Goal: Navigation & Orientation: Find specific page/section

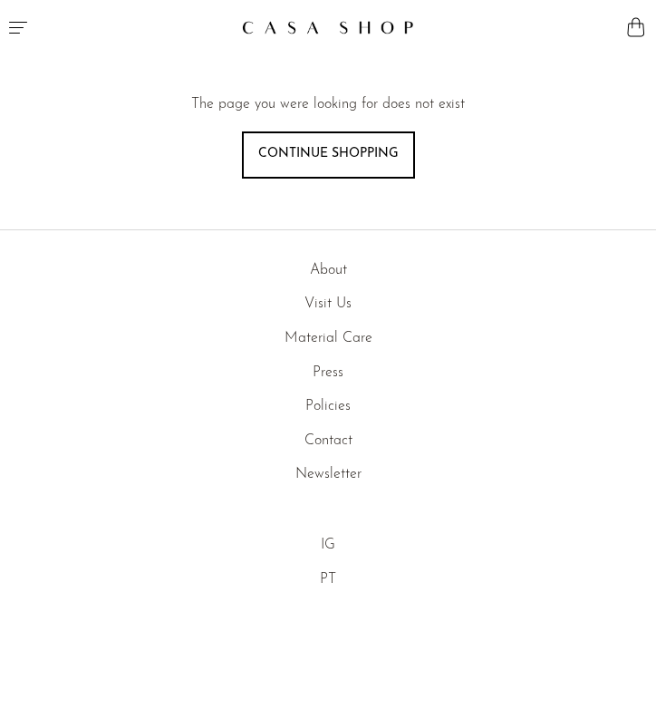
click at [373, 29] on img at bounding box center [328, 27] width 172 height 15
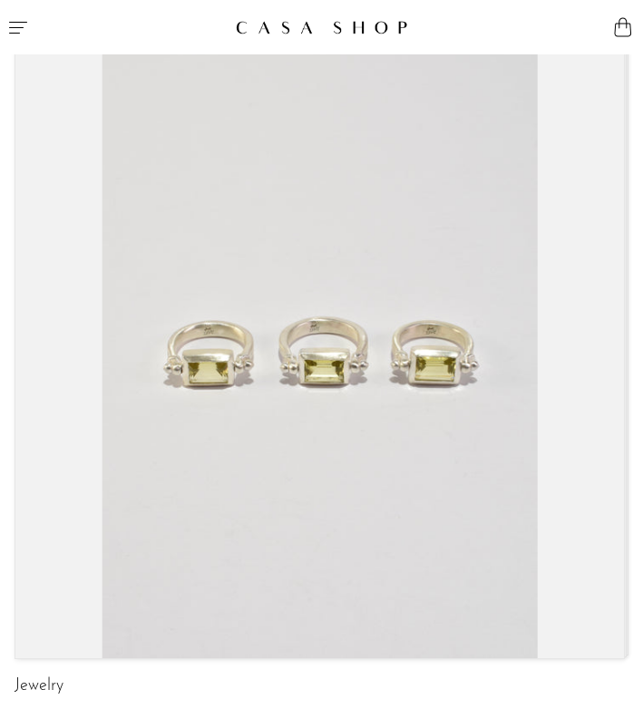
click at [27, 15] on button "Menu" at bounding box center [161, 27] width 322 height 54
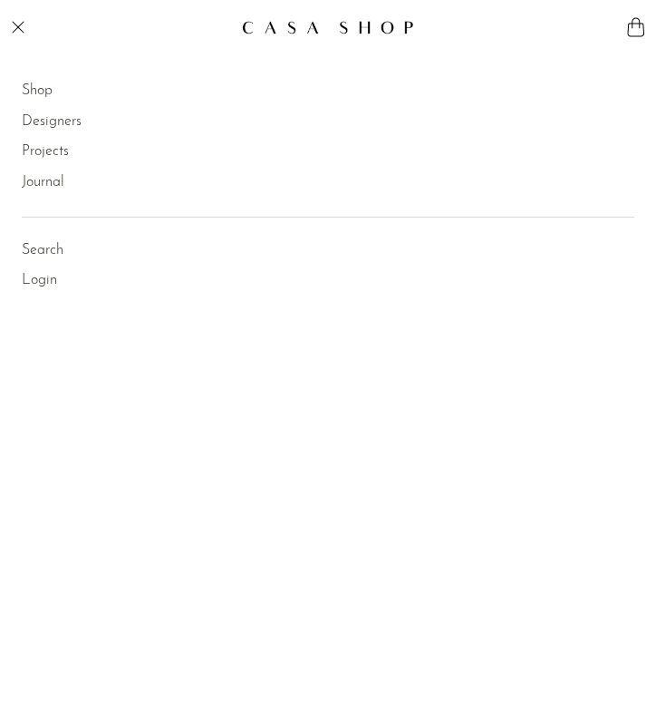
click at [47, 172] on li "Journal" at bounding box center [328, 183] width 613 height 31
click at [54, 160] on link "Projects" at bounding box center [45, 153] width 47 height 24
click at [93, 237] on link "Spring 22" at bounding box center [73, 240] width 59 height 24
